Goal: Complete application form

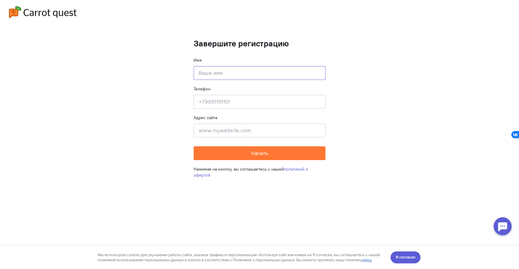
click at [232, 75] on input at bounding box center [260, 73] width 132 height 14
type input "GabargaR"
click at [232, 98] on input at bounding box center [260, 102] width 132 height 14
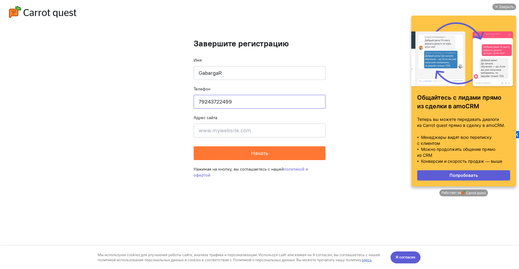
click at [198, 104] on input "79243722499" at bounding box center [260, 102] width 132 height 14
type input "[PHONE_NUMBER]"
drag, startPoint x: 205, startPoint y: 133, endPoint x: 204, endPoint y: 136, distance: 3.8
click at [205, 134] on input at bounding box center [260, 131] width 132 height 14
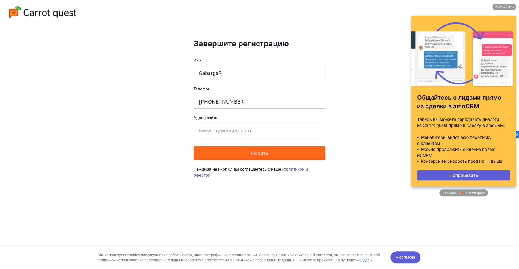
click at [226, 155] on button "Начать" at bounding box center [260, 154] width 132 height 14
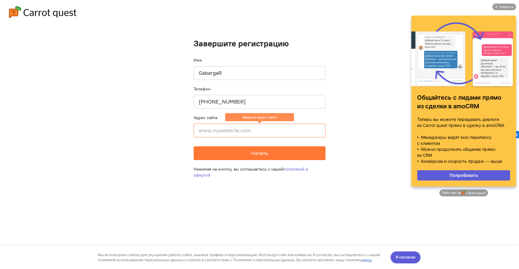
click at [224, 135] on input at bounding box center [260, 131] width 132 height 14
click at [221, 132] on input at bounding box center [260, 131] width 132 height 14
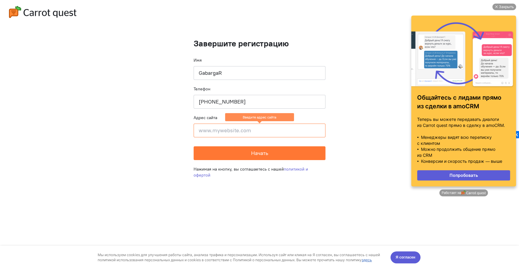
click at [221, 132] on input at bounding box center [260, 131] width 132 height 14
drag, startPoint x: 221, startPoint y: 131, endPoint x: 210, endPoint y: 133, distance: 11.0
click at [210, 133] on input at bounding box center [260, 131] width 132 height 14
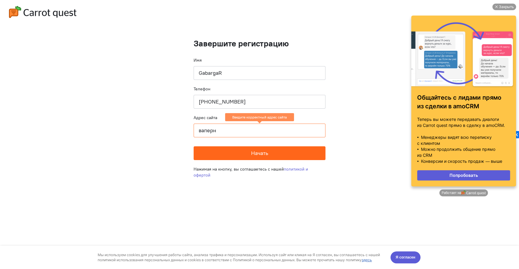
type input "ваперн"
click at [221, 157] on button "Начать" at bounding box center [260, 154] width 132 height 14
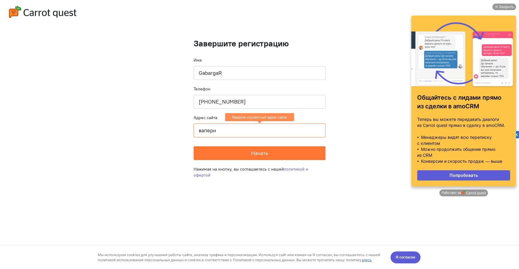
drag, startPoint x: 221, startPoint y: 135, endPoint x: 190, endPoint y: 143, distance: 32.3
click at [190, 142] on cq-completion-registration "Завершите регистрацию Имя [GEOGRAPHIC_DATA] Телефон [PHONE_NUMBER] Адрес сайта …" at bounding box center [259, 134] width 519 height 269
drag, startPoint x: 242, startPoint y: 139, endPoint x: 244, endPoint y: 134, distance: 5.8
click at [243, 139] on form "Завершите регистрацию Имя [GEOGRAPHIC_DATA] Телефон [PHONE_NUMBER] Адрес сайта …" at bounding box center [260, 99] width 132 height 121
click at [244, 134] on input at bounding box center [260, 131] width 132 height 14
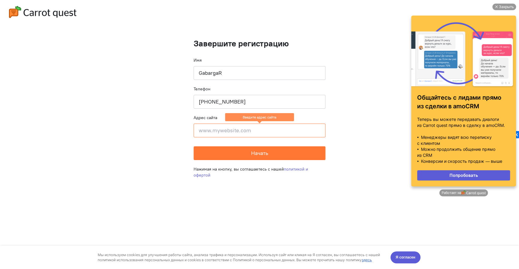
click at [224, 130] on input at bounding box center [260, 131] width 132 height 14
paste input "[URL][DOMAIN_NAME]"
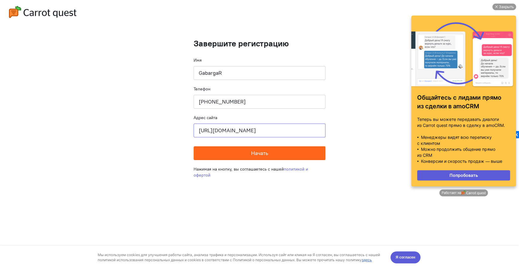
type input "[URL][DOMAIN_NAME]"
click at [245, 150] on button "Начать" at bounding box center [260, 154] width 132 height 14
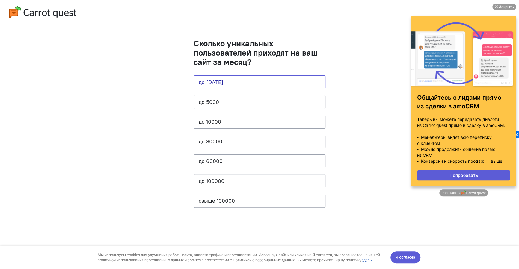
click at [254, 80] on button "до [DATE]" at bounding box center [260, 82] width 132 height 14
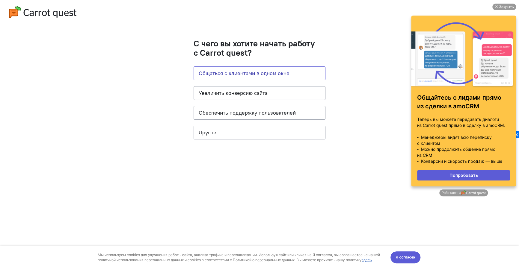
click at [265, 77] on button "Общаться с клиентами в одном окне" at bounding box center [260, 74] width 132 height 14
click at [255, 126] on button "Другое" at bounding box center [260, 133] width 132 height 14
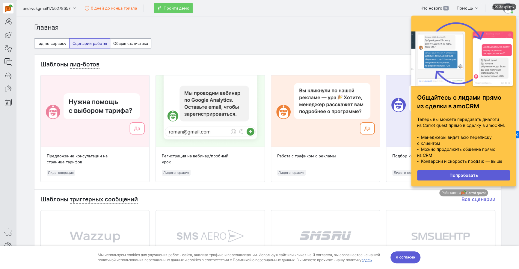
click at [509, 6] on div "Закрыть" at bounding box center [506, 7] width 15 height 7
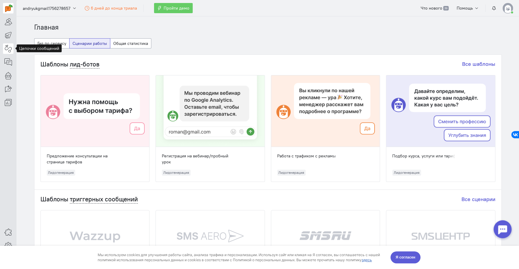
click at [11, 49] on icon at bounding box center [7, 48] width 7 height 7
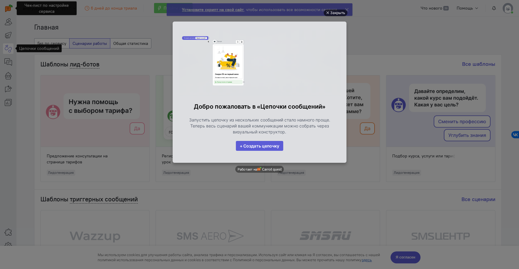
click at [332, 10] on div "Закрыть" at bounding box center [337, 13] width 15 height 7
